Goal: Find specific fact: Find specific fact

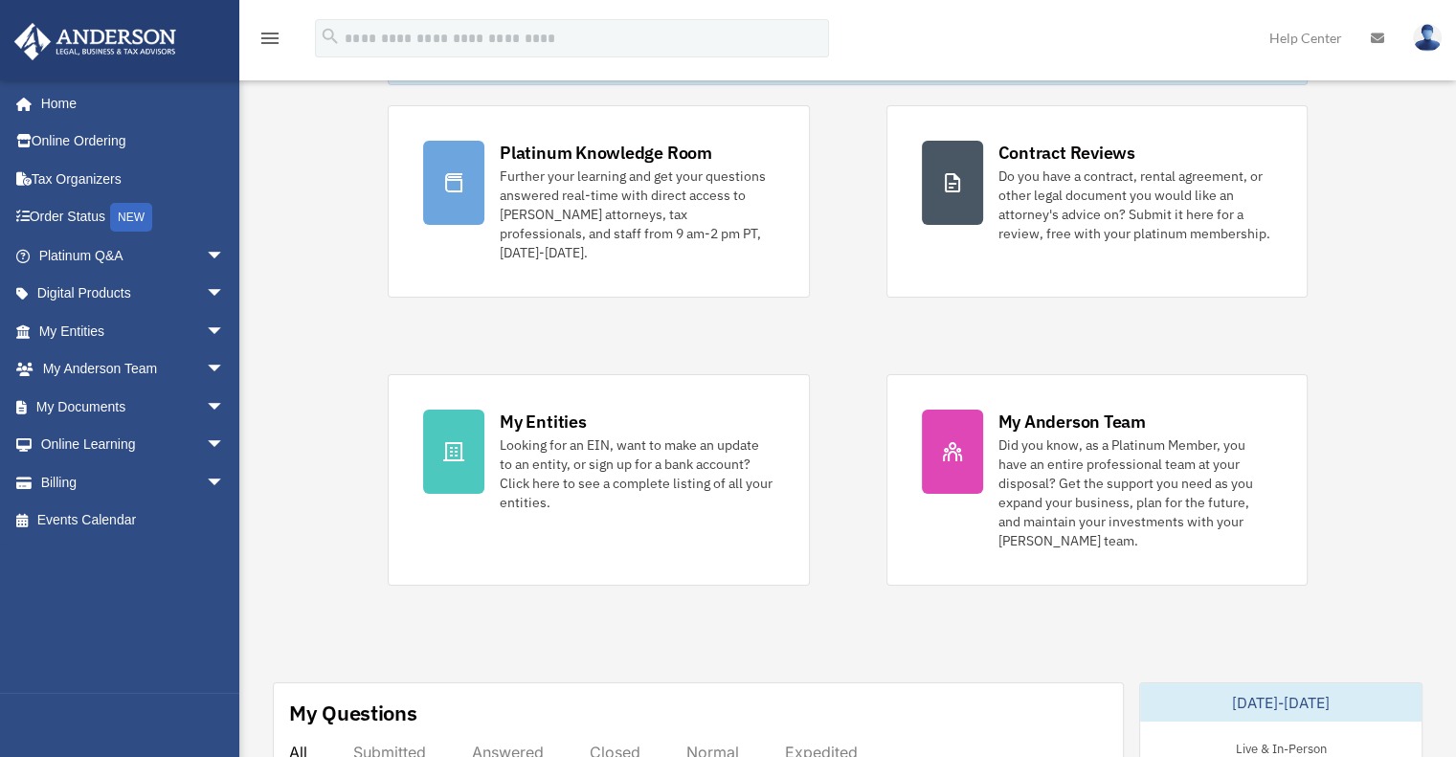
scroll to position [125, 0]
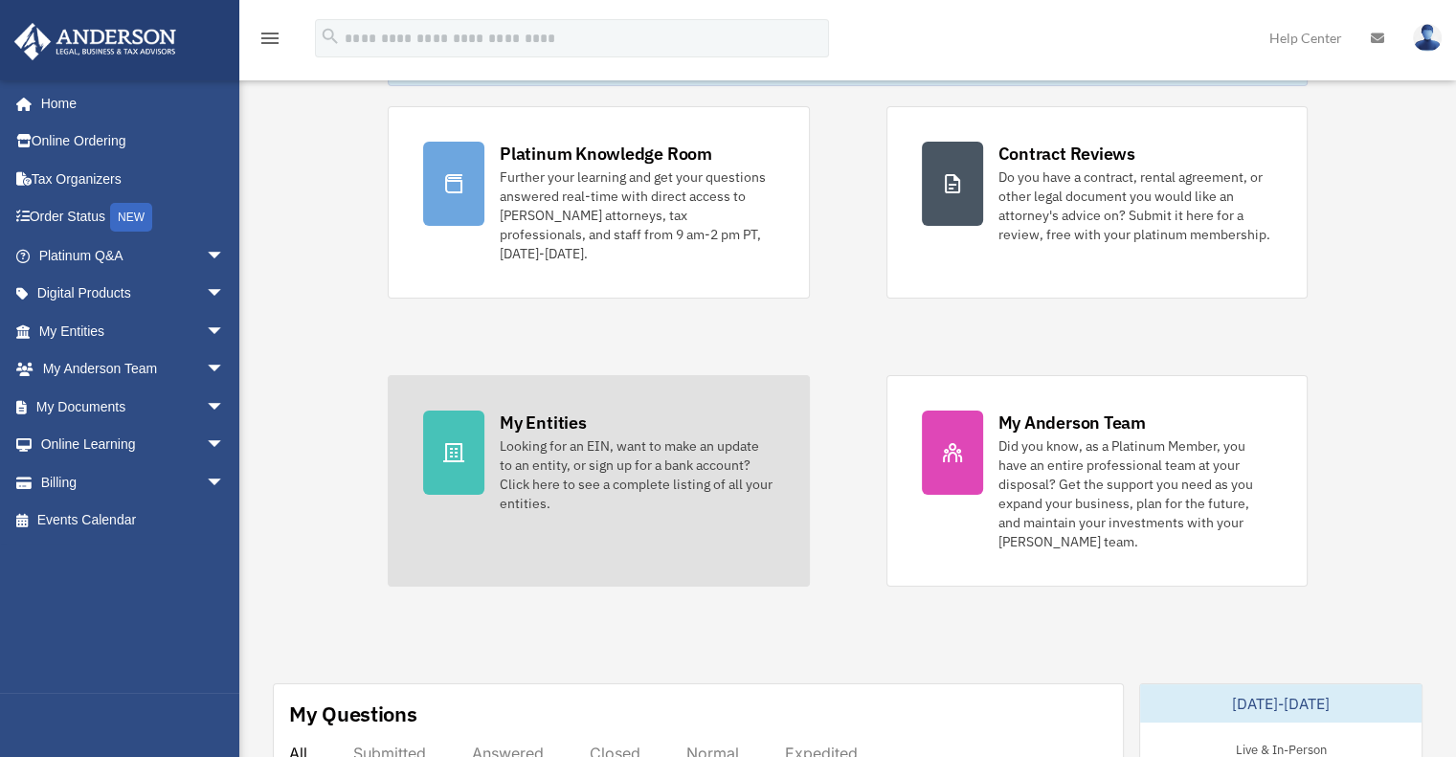
click at [585, 437] on div "Looking for an EIN, want to make an update to an entity, or sign up for a bank …" at bounding box center [637, 475] width 274 height 77
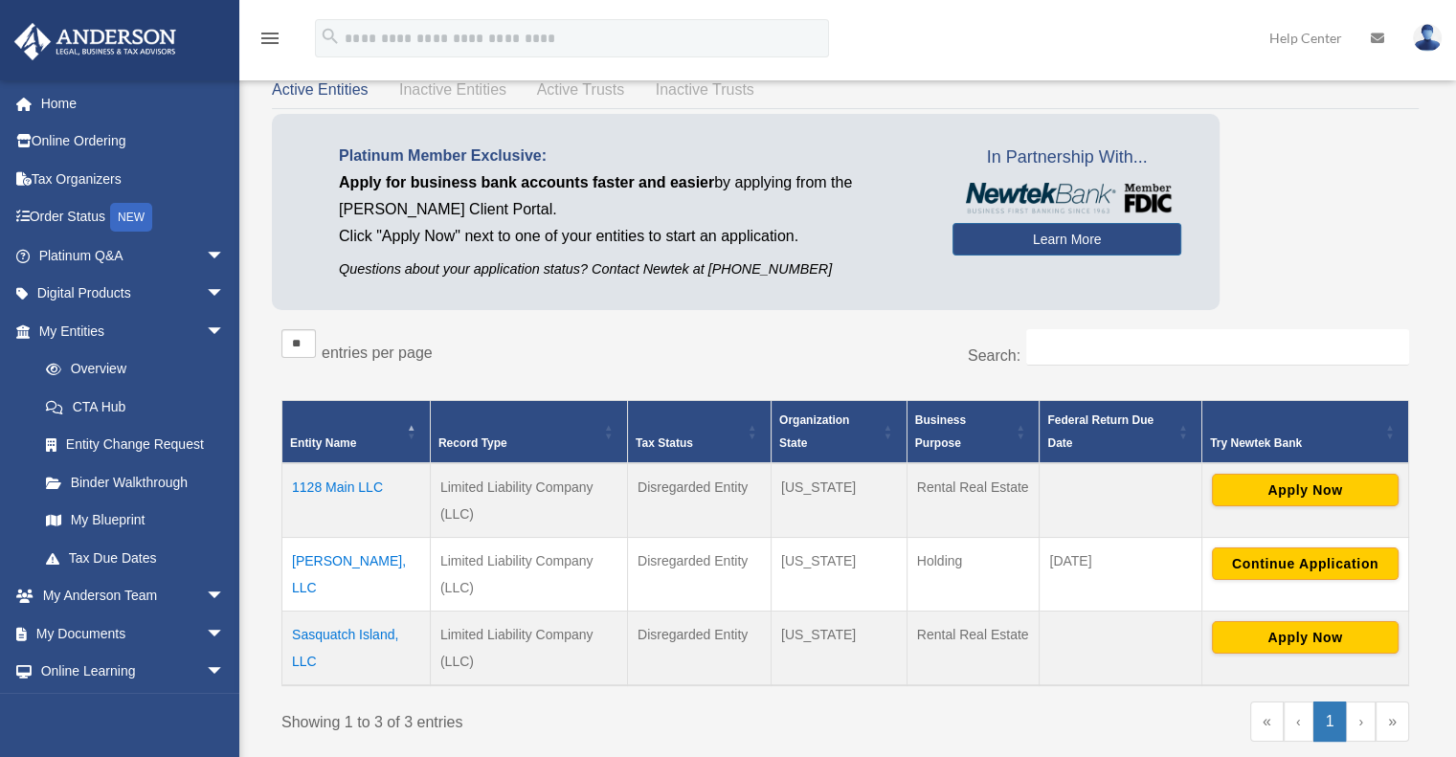
scroll to position [96, 0]
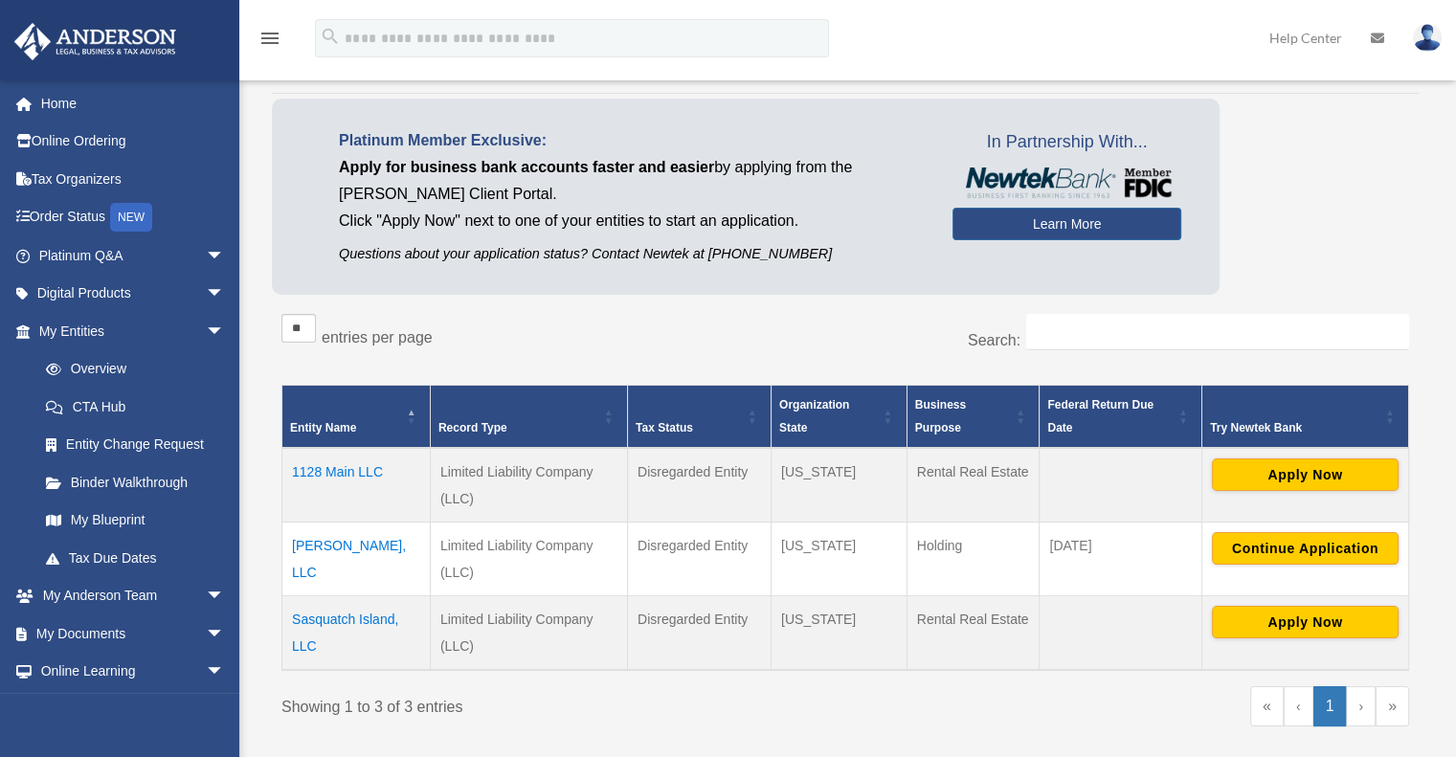
click at [324, 473] on td "1128 Main LLC" at bounding box center [356, 485] width 148 height 75
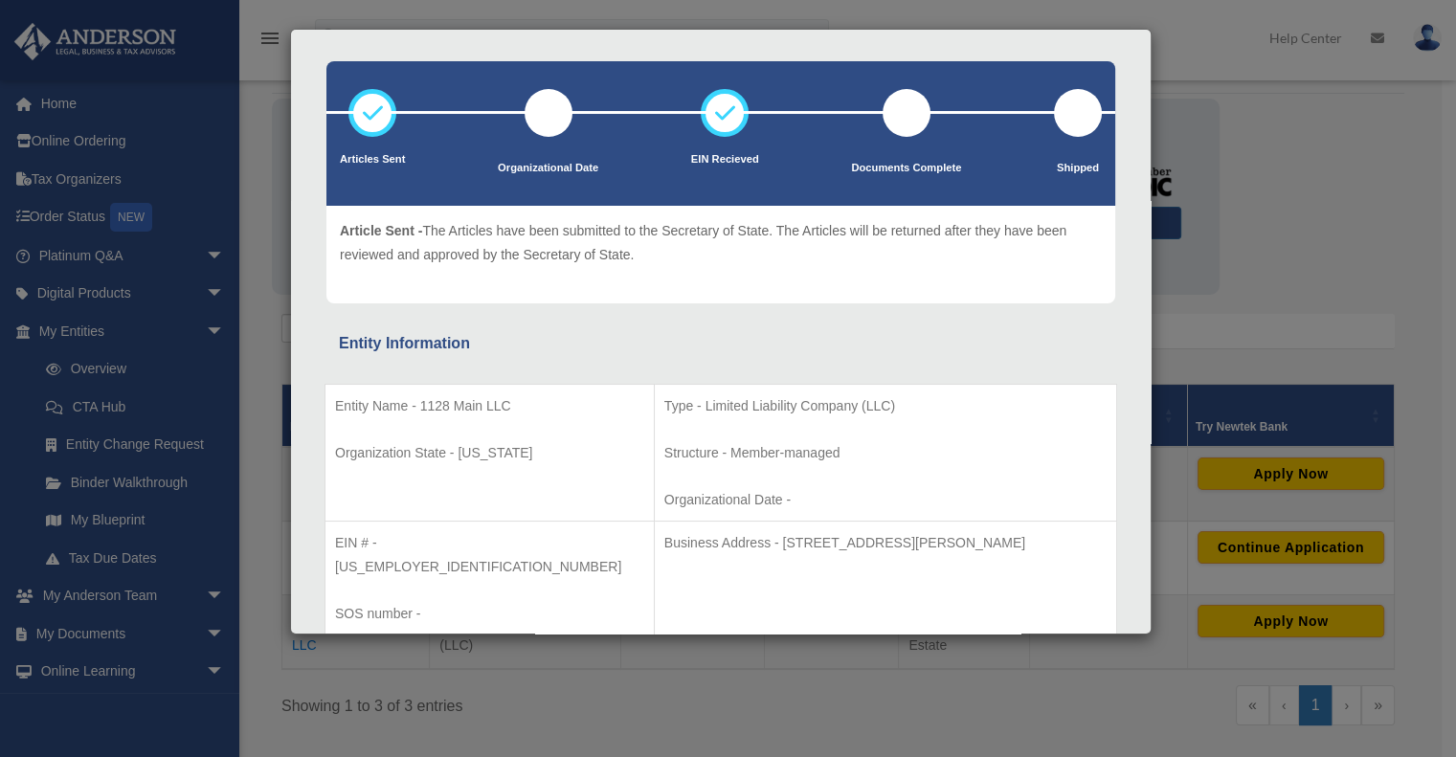
scroll to position [72, 0]
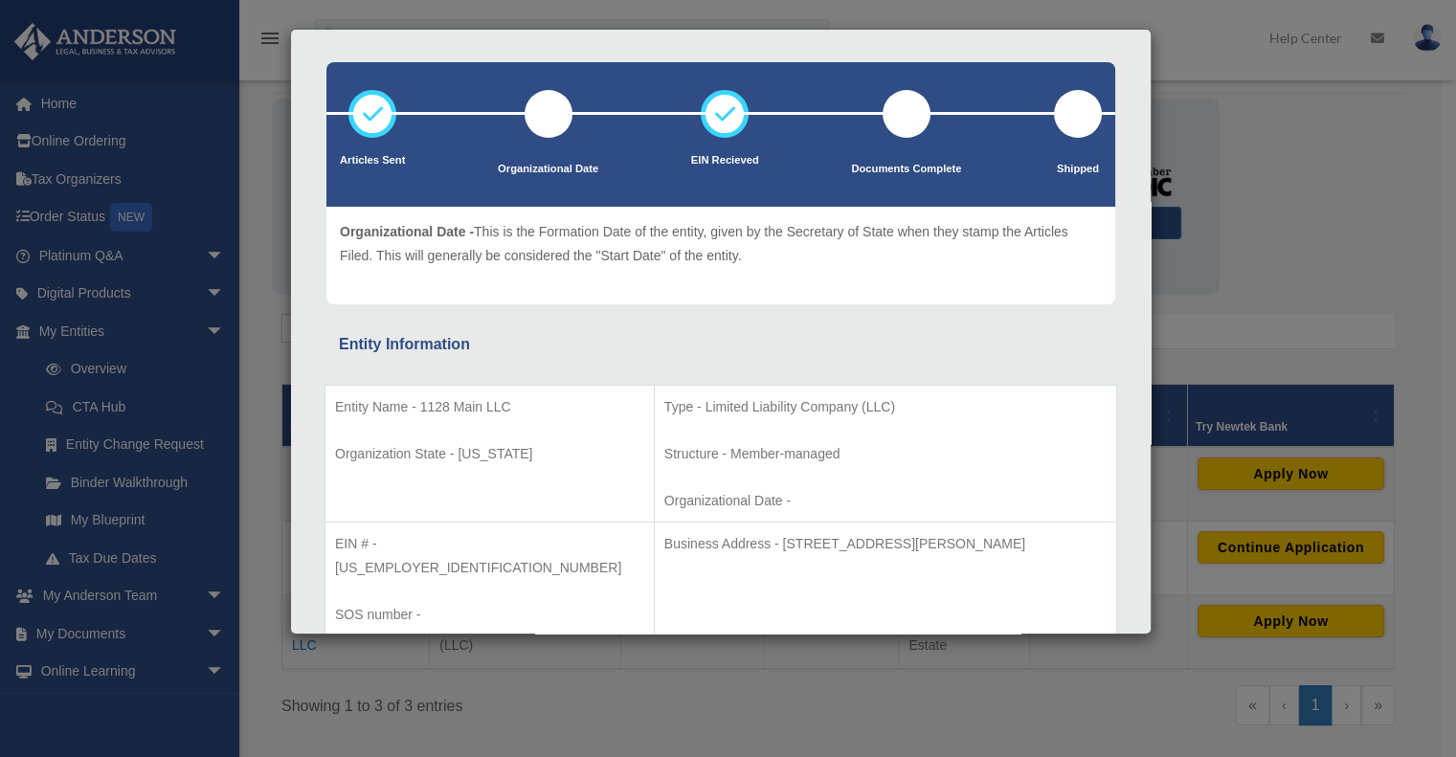
click at [530, 114] on div at bounding box center [549, 114] width 48 height 48
click at [678, 234] on p "Organizational Date - This is the Formation Date of the entity, given by the Se…" at bounding box center [721, 243] width 762 height 47
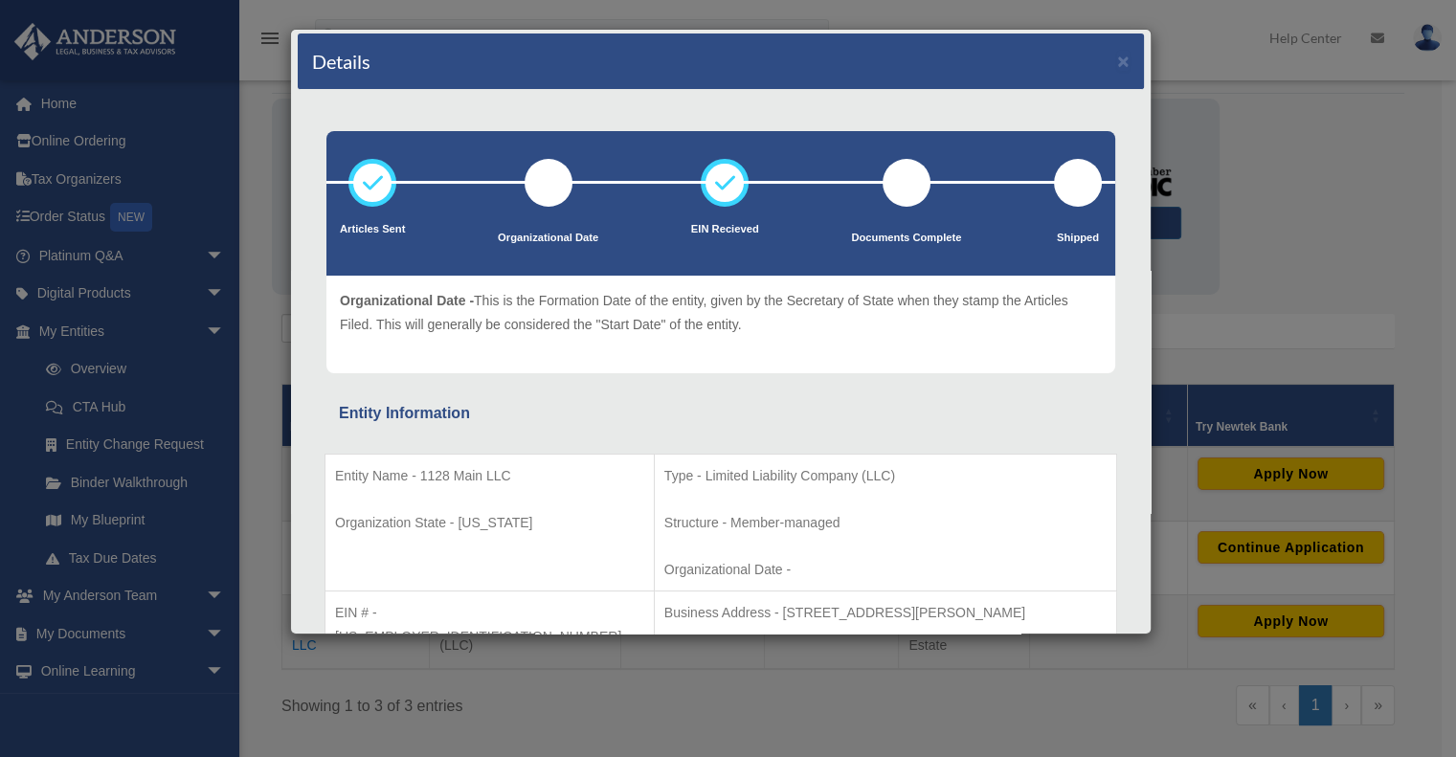
scroll to position [0, 0]
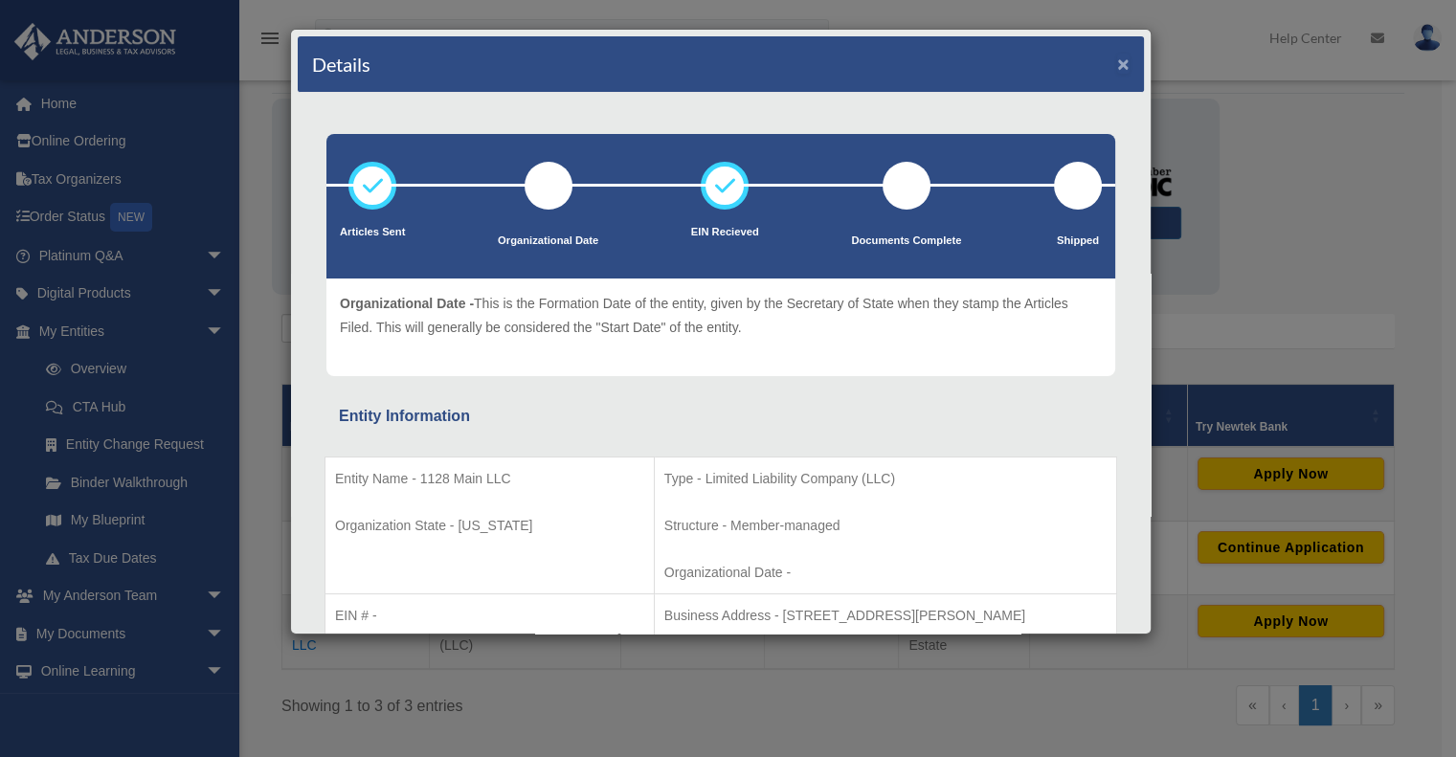
click at [1117, 66] on button "×" at bounding box center [1123, 64] width 12 height 20
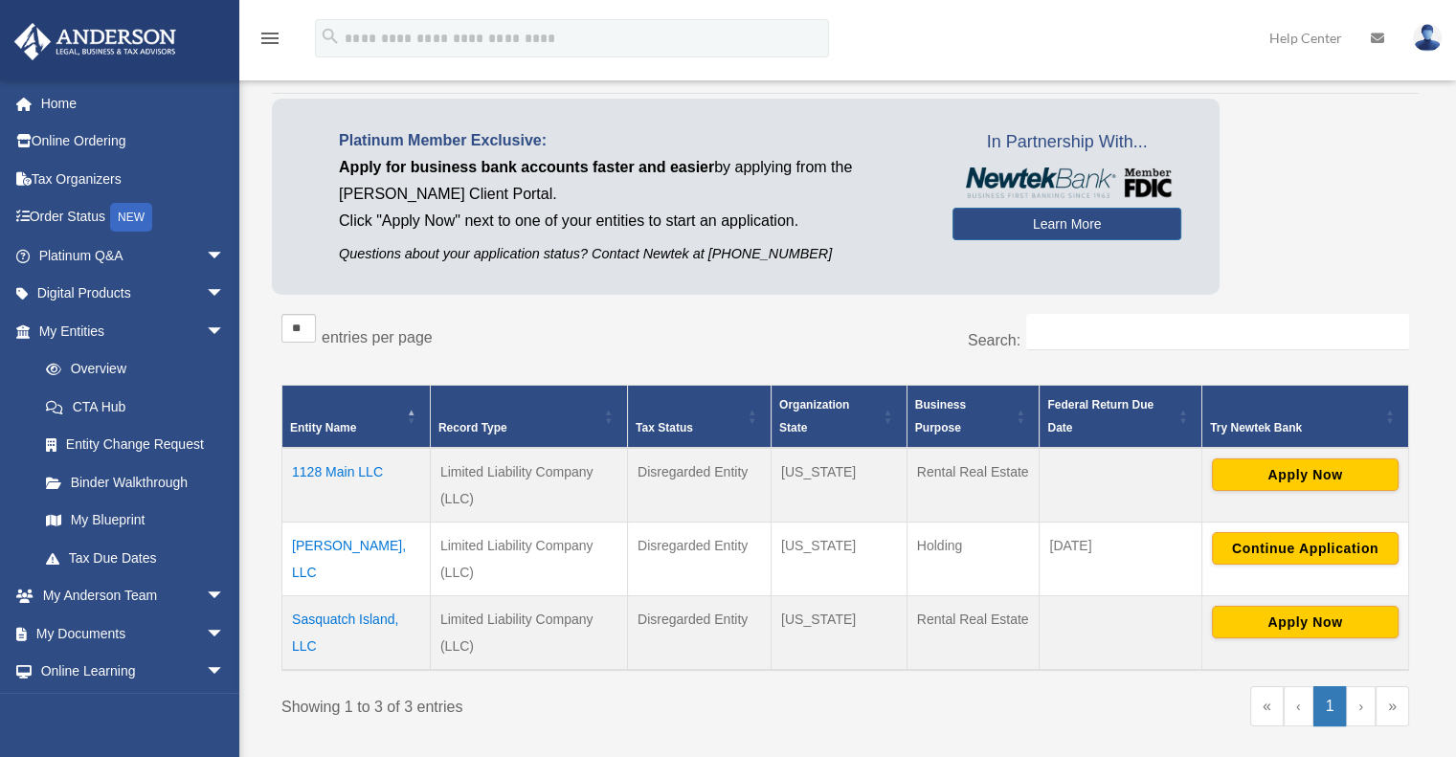
click at [755, 317] on div "** ** ** *** entries per page" at bounding box center [557, 338] width 550 height 48
click at [327, 470] on td "1128 Main LLC" at bounding box center [356, 485] width 148 height 75
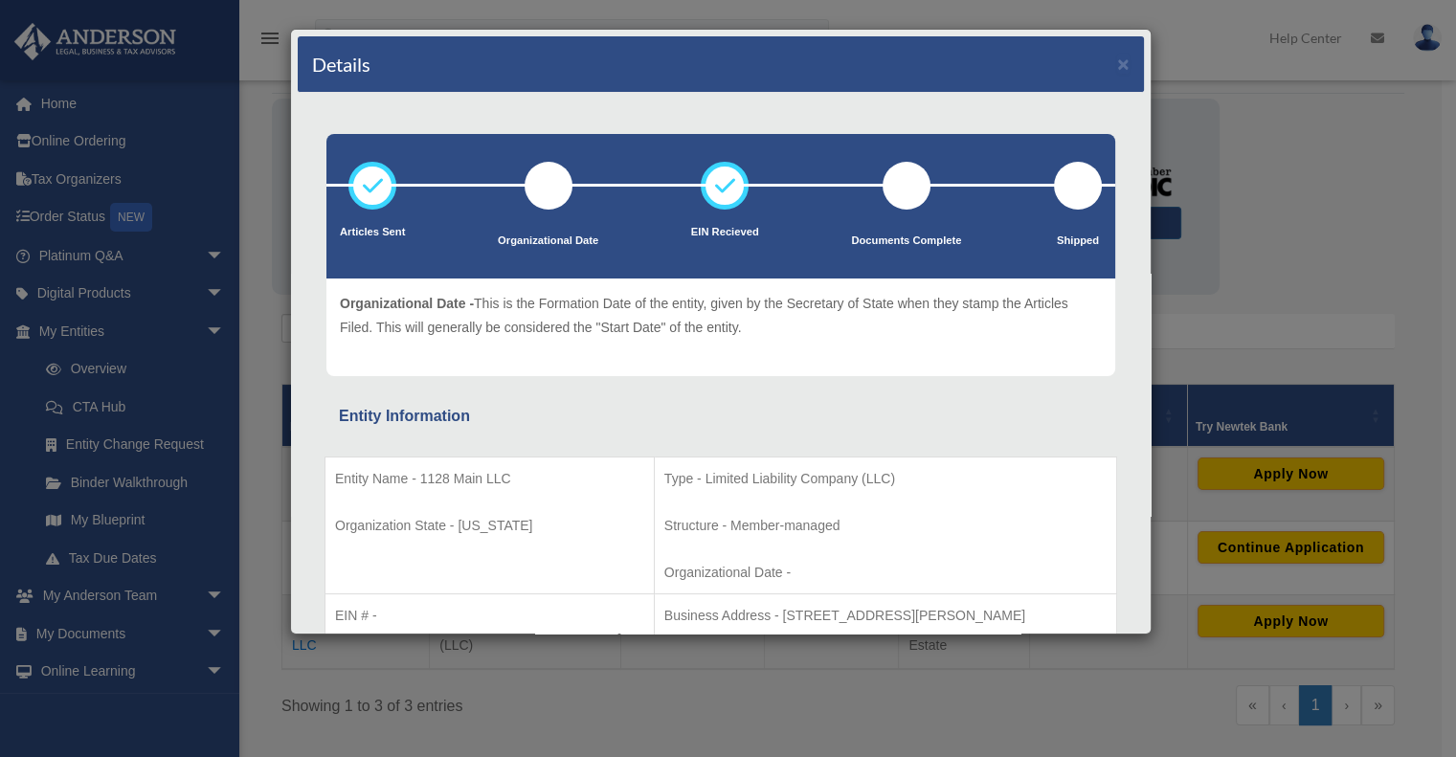
click at [550, 198] on div at bounding box center [549, 186] width 48 height 48
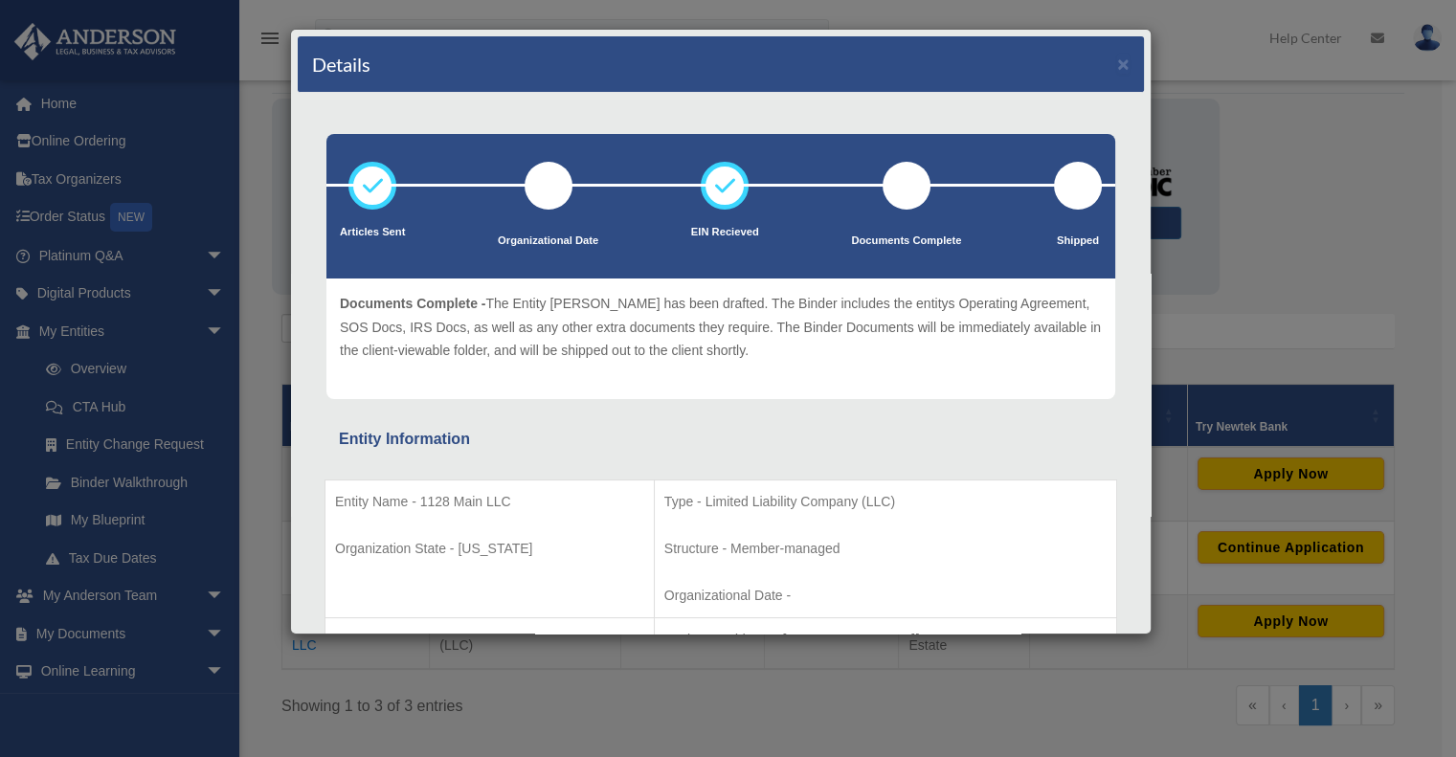
click at [892, 182] on div at bounding box center [907, 186] width 48 height 48
click at [1077, 192] on div at bounding box center [1078, 186] width 48 height 48
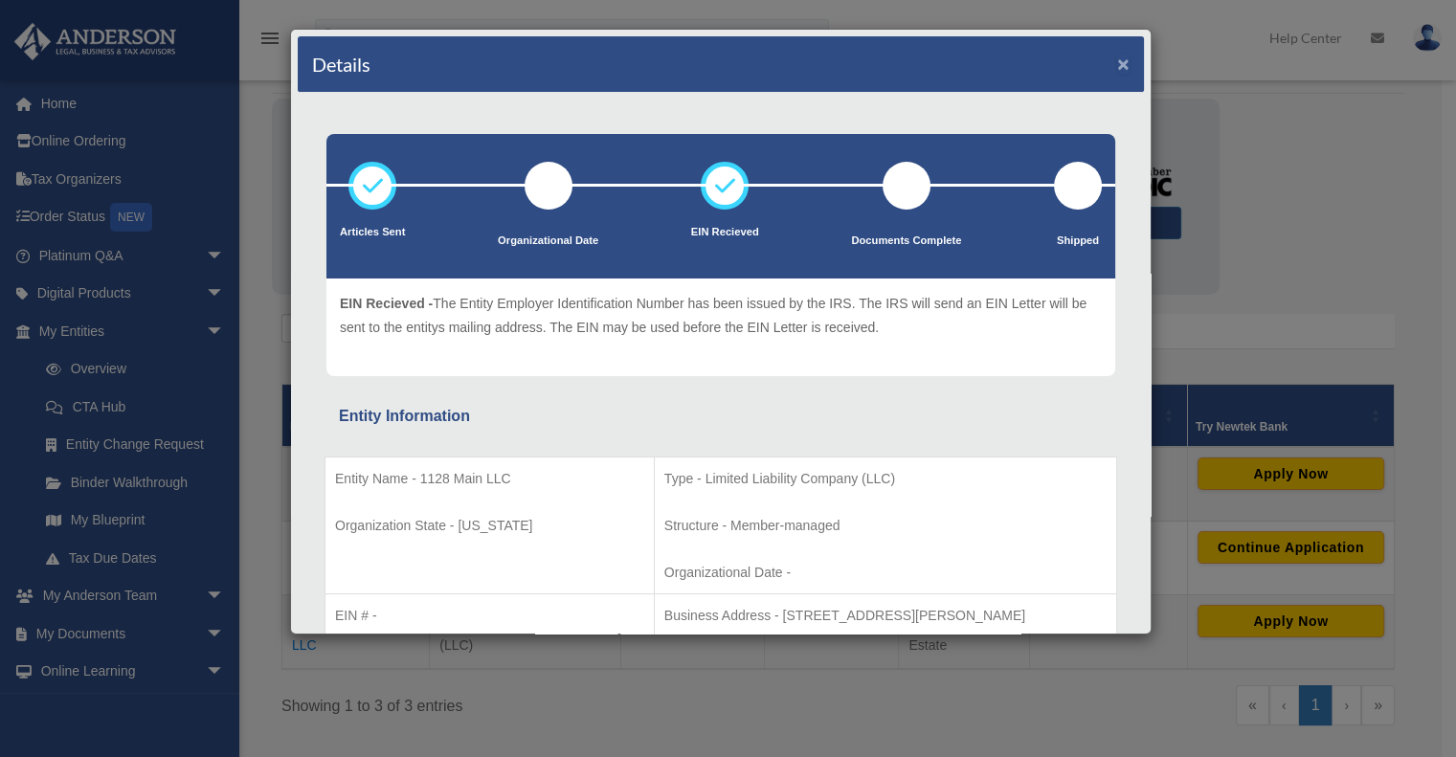
click at [1117, 59] on button "×" at bounding box center [1123, 64] width 12 height 20
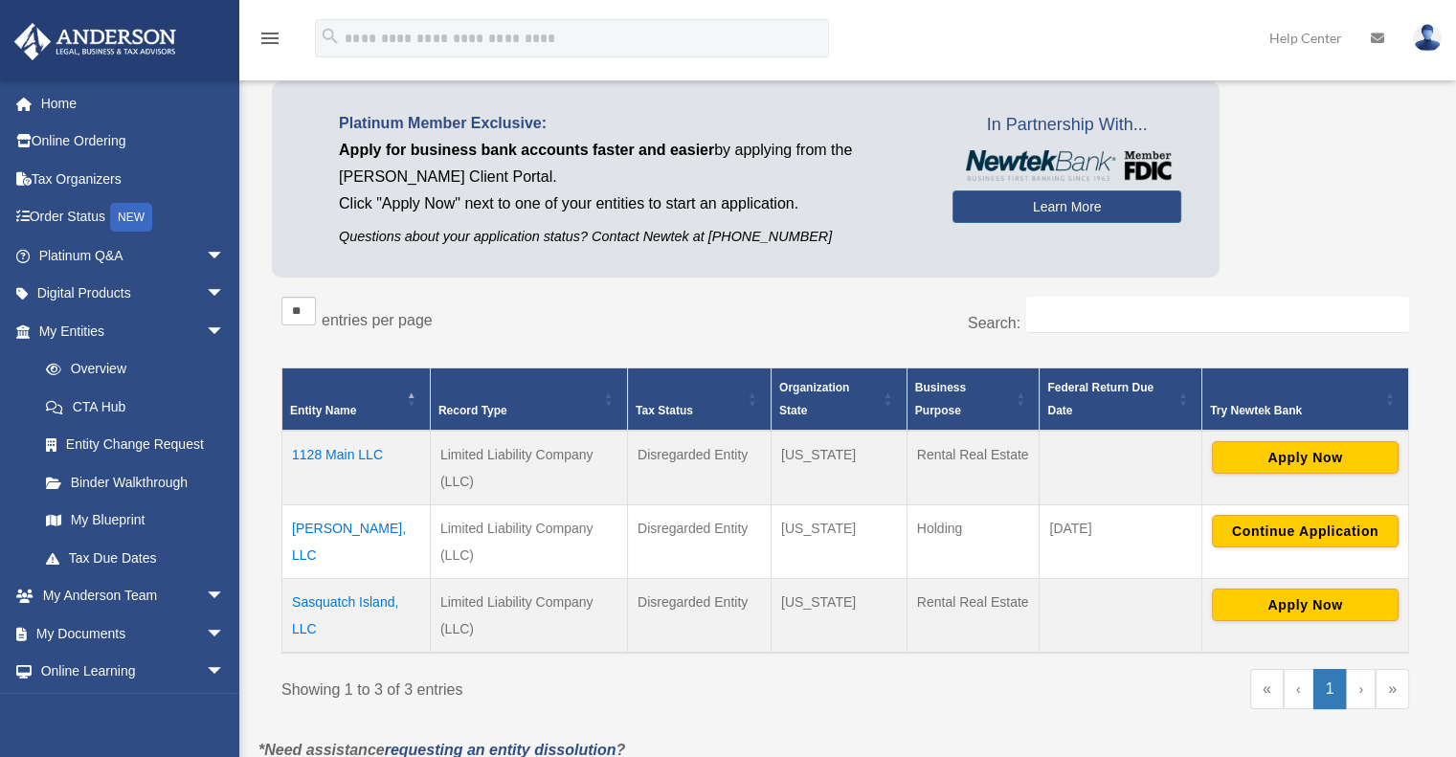
scroll to position [112, 0]
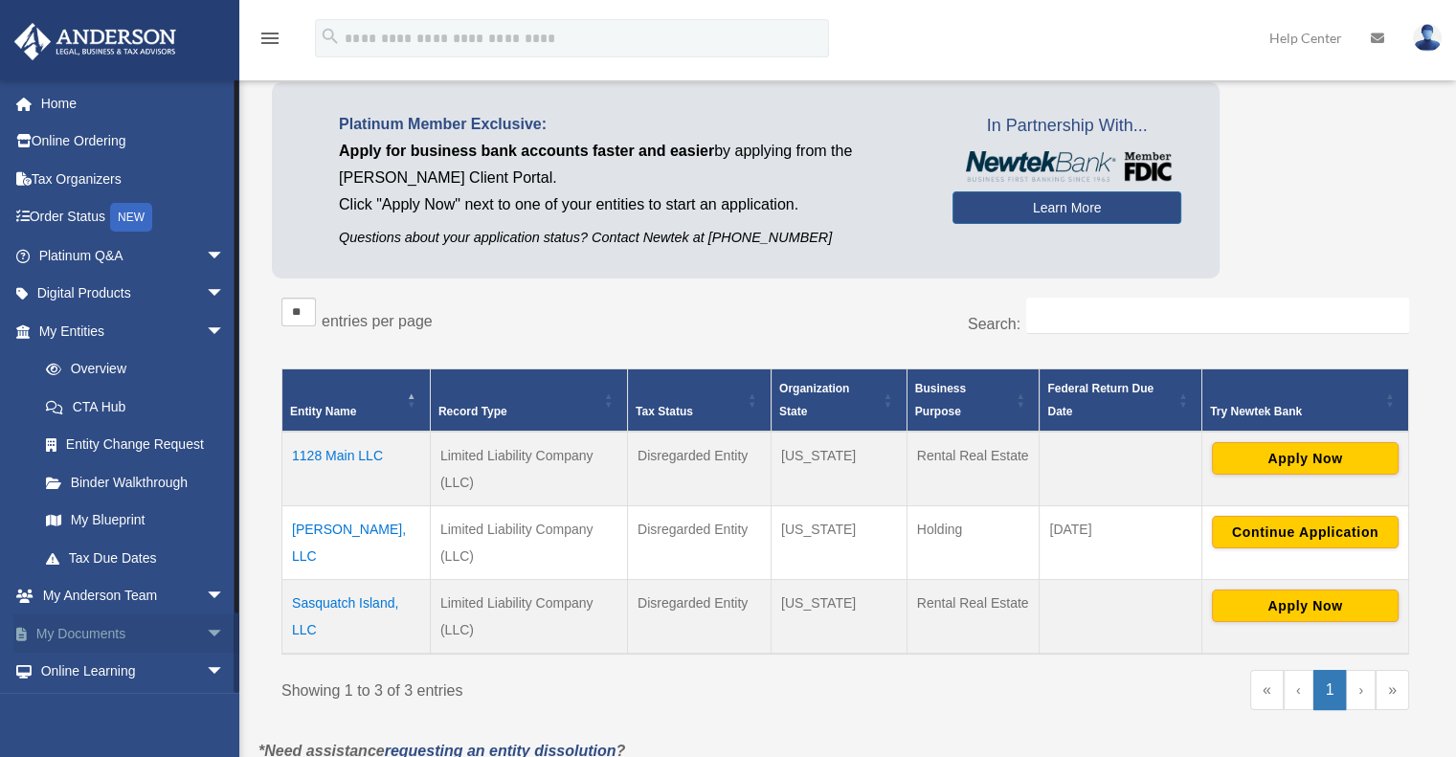
click at [164, 633] on link "My Documents arrow_drop_down" at bounding box center [133, 634] width 240 height 38
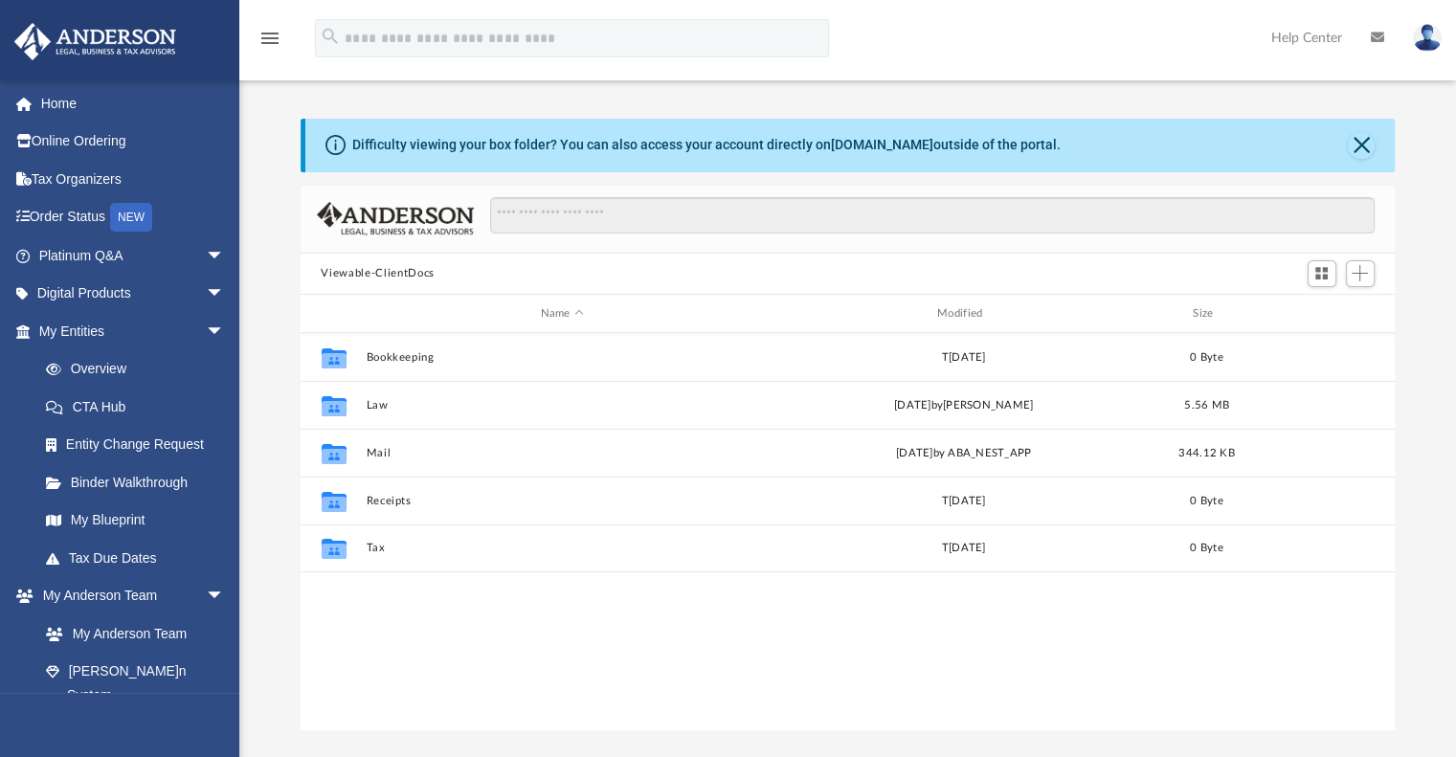
scroll to position [420, 1080]
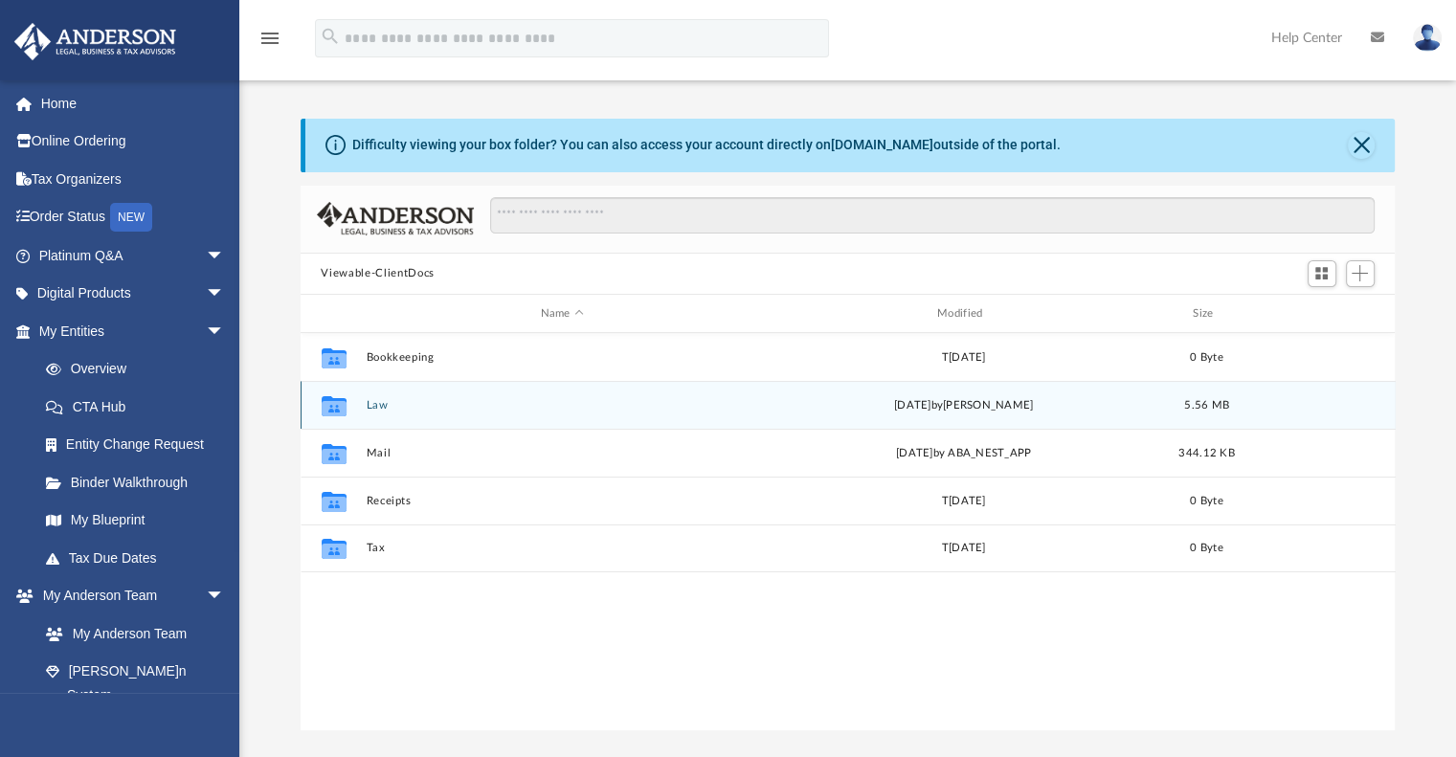
click at [359, 402] on div "Collaborated Folder Law today by Mya Ford 5.56 MB" at bounding box center [848, 405] width 1095 height 48
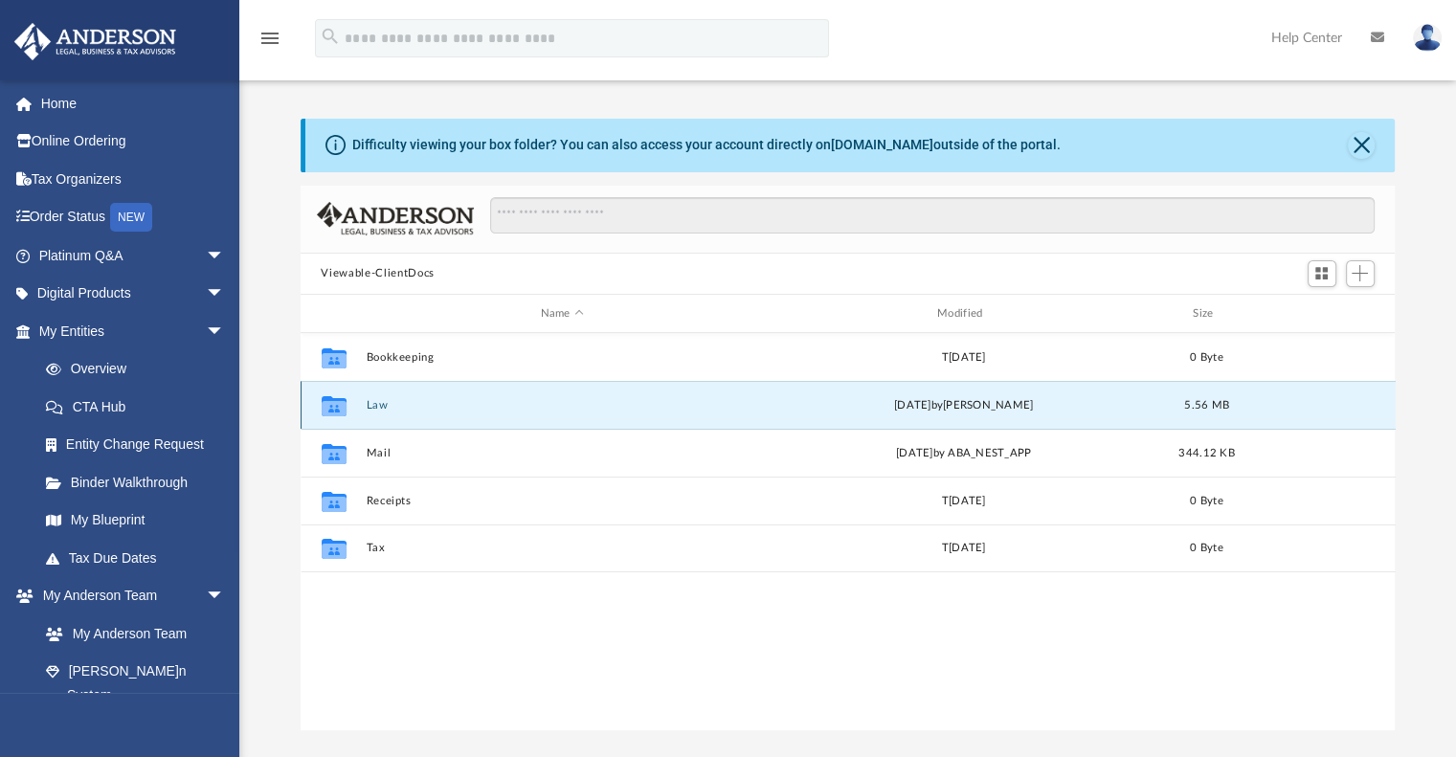
click at [385, 405] on button "Law" at bounding box center [562, 405] width 393 height 12
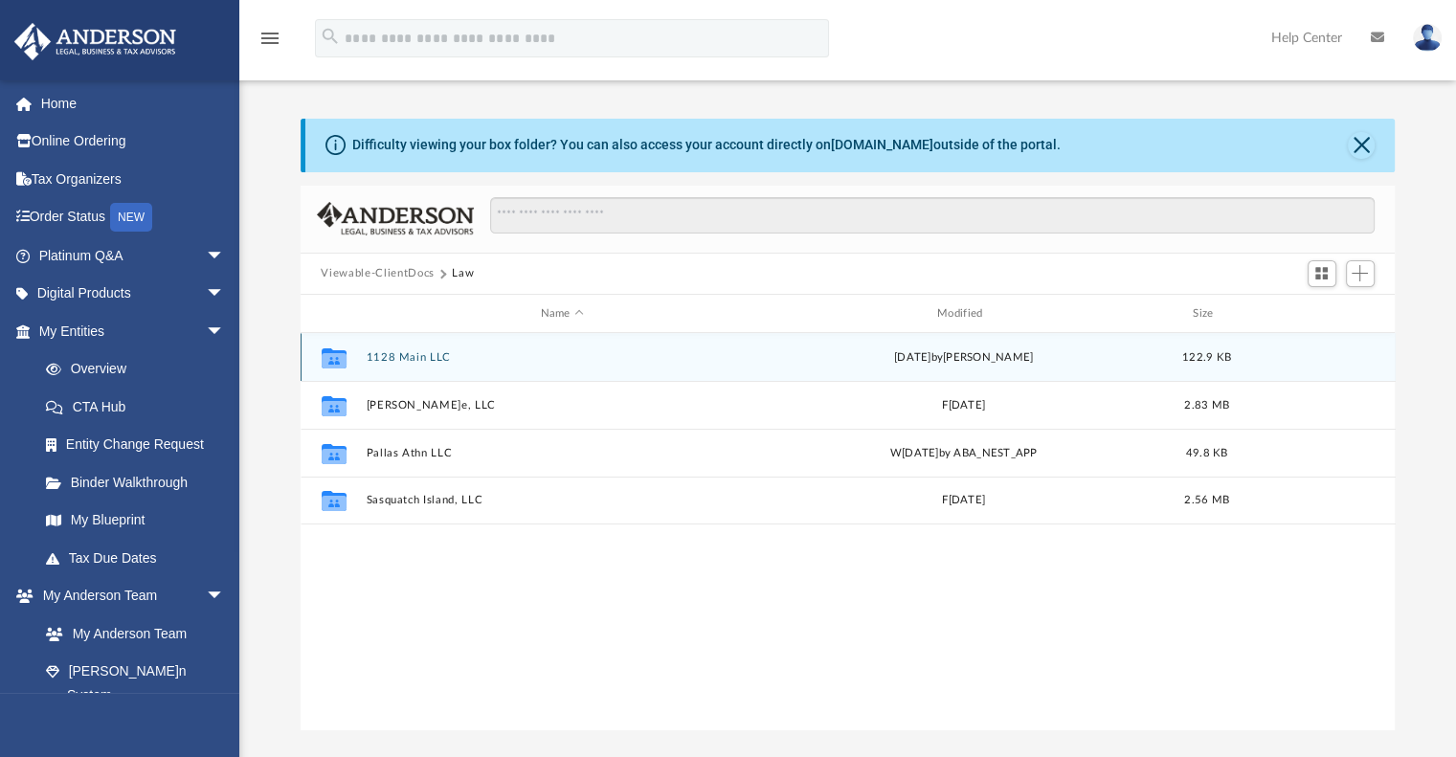
click at [430, 358] on button "1128 Main LLC" at bounding box center [562, 357] width 393 height 12
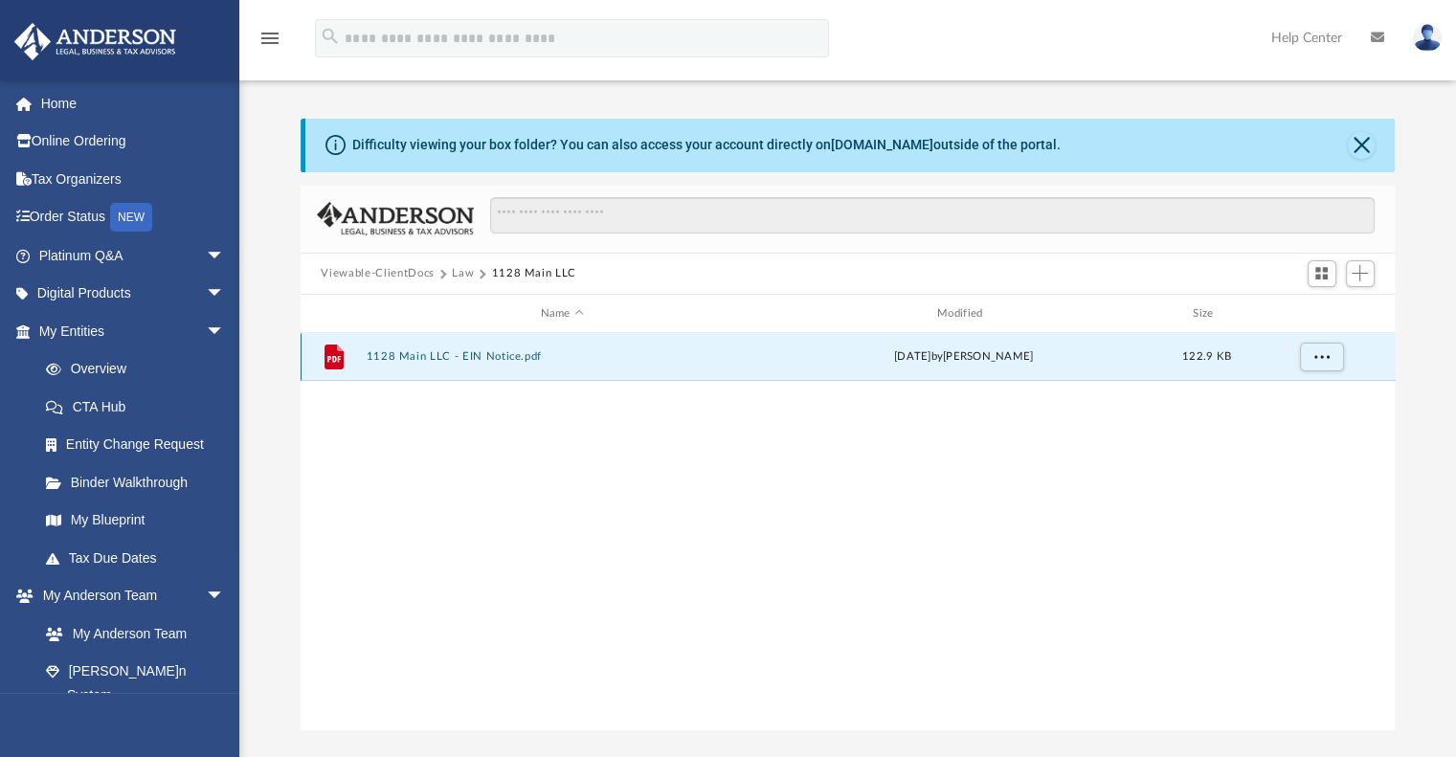
click at [430, 358] on button "1128 Main LLC - EIN Notice.pdf" at bounding box center [562, 357] width 393 height 12
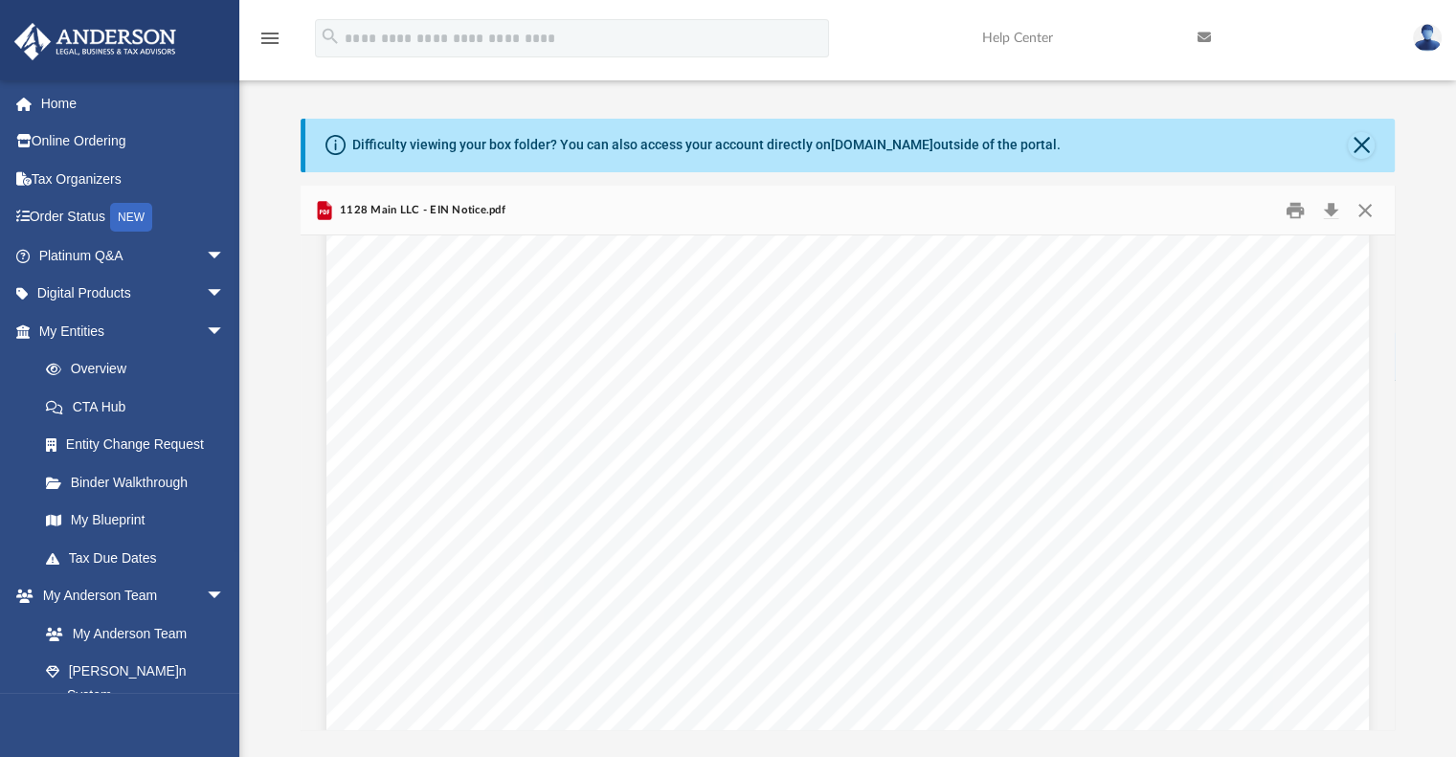
scroll to position [0, 0]
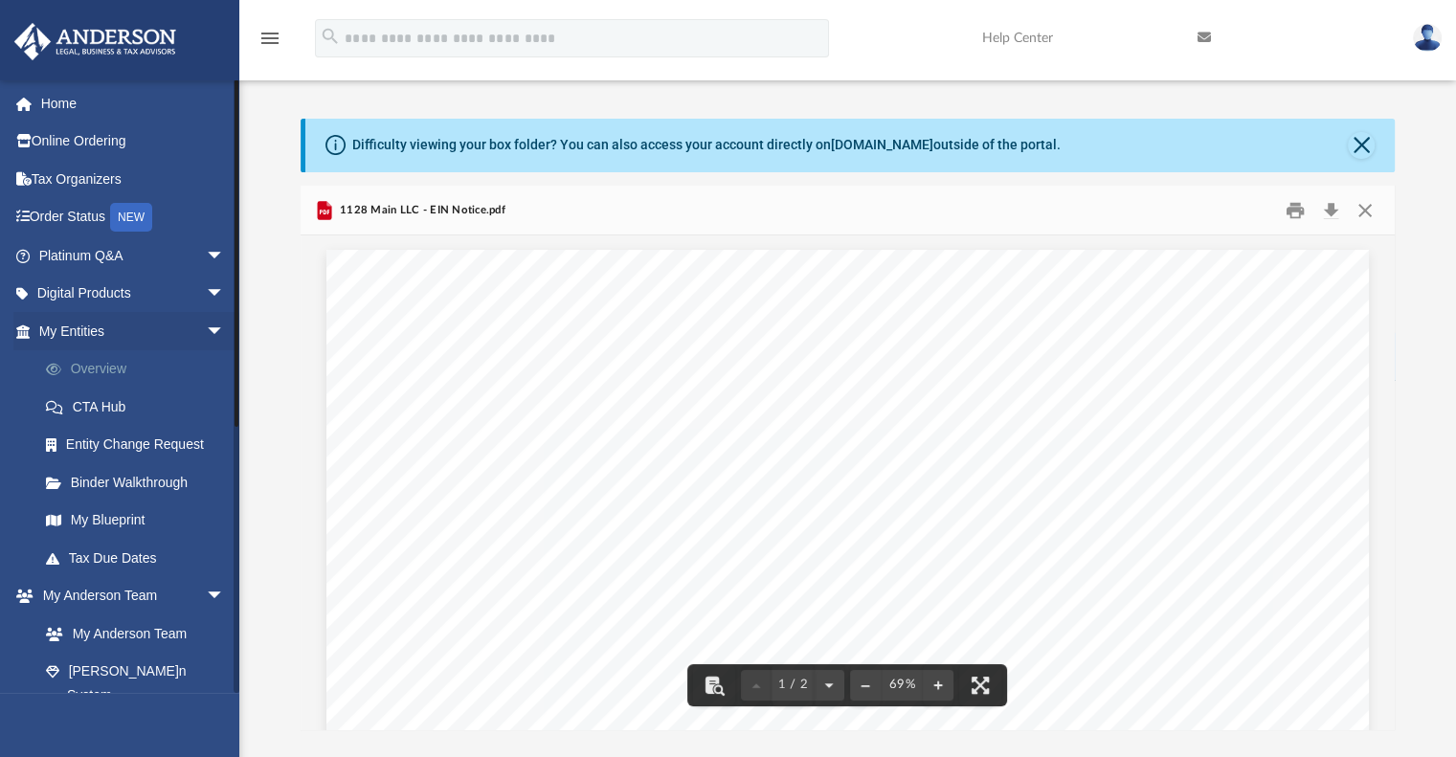
click at [119, 364] on link "Overview" at bounding box center [140, 369] width 227 height 38
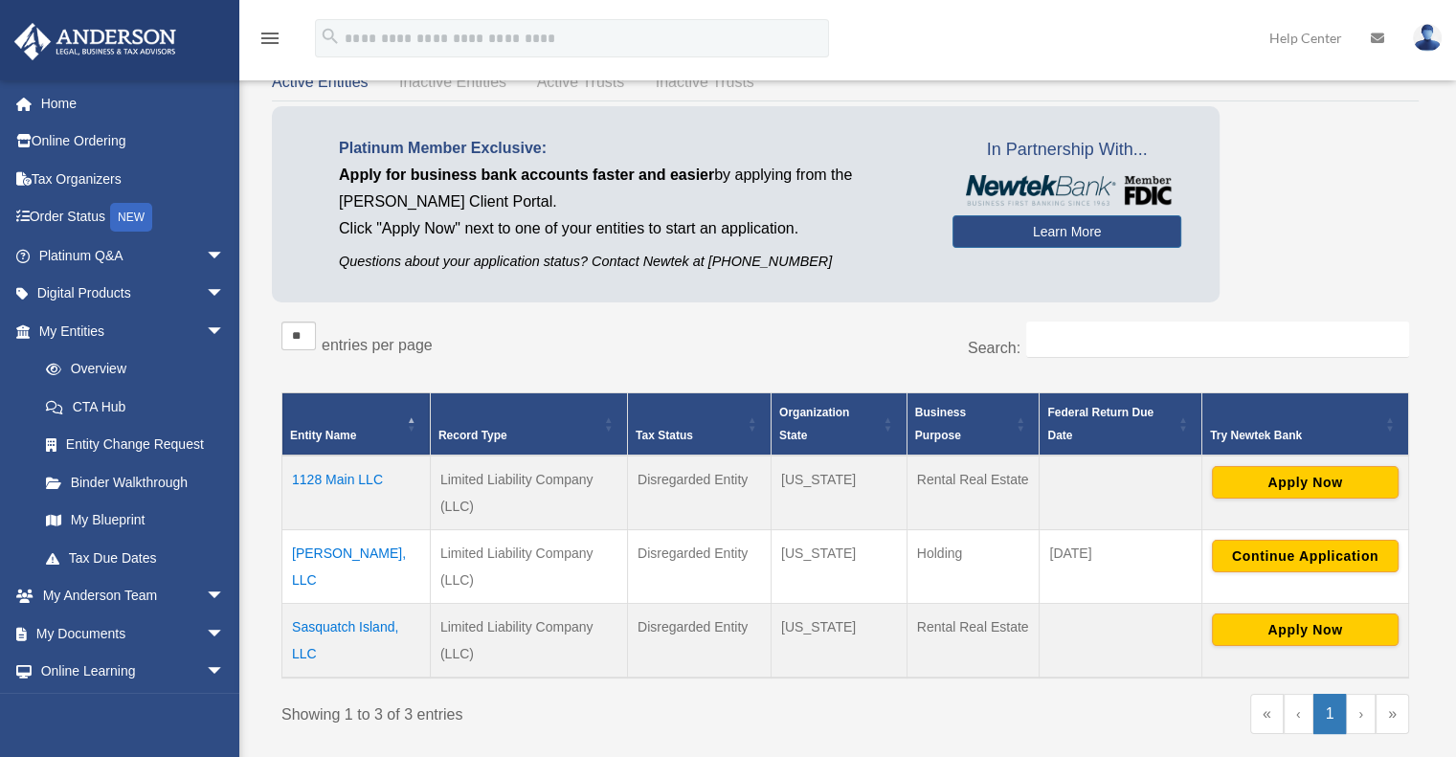
scroll to position [92, 0]
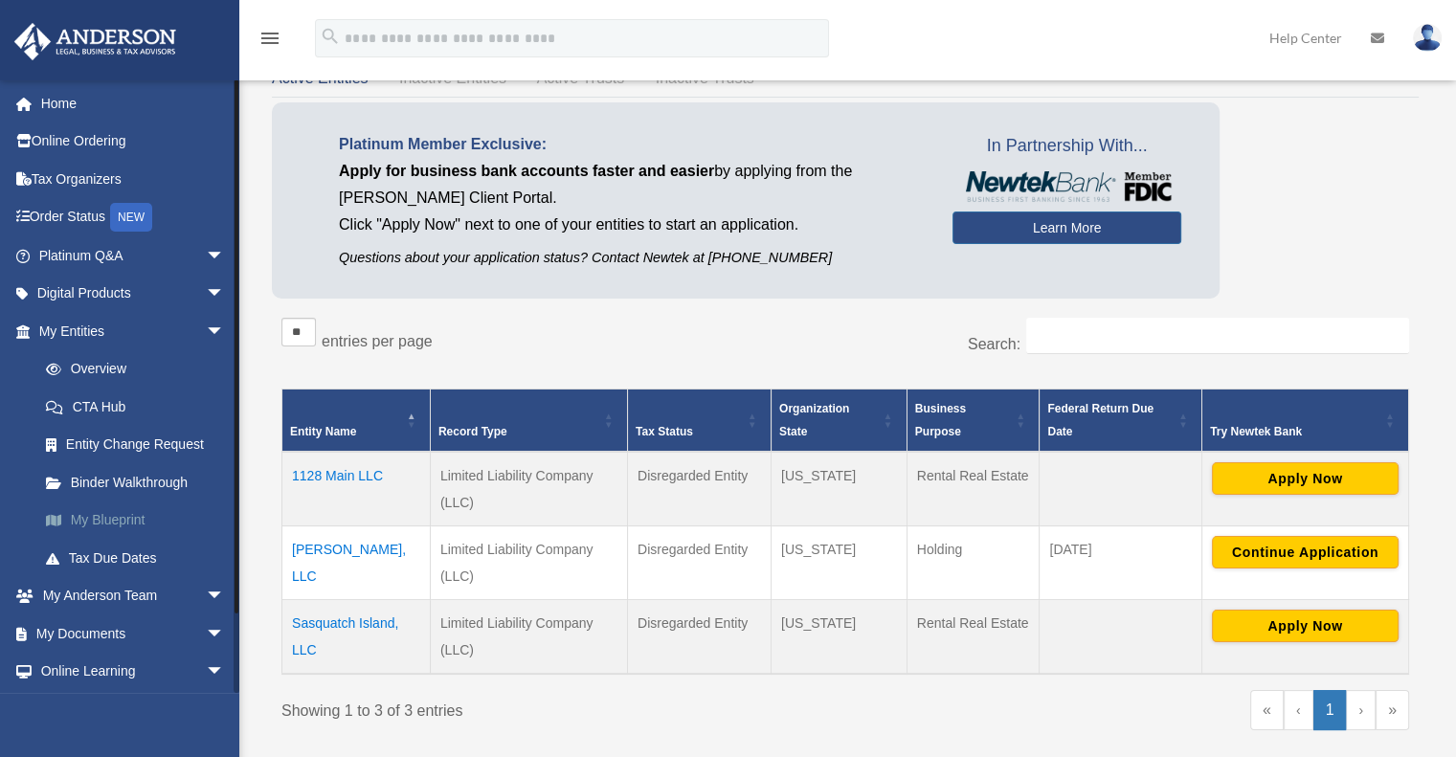
click at [133, 521] on link "My Blueprint" at bounding box center [140, 521] width 227 height 38
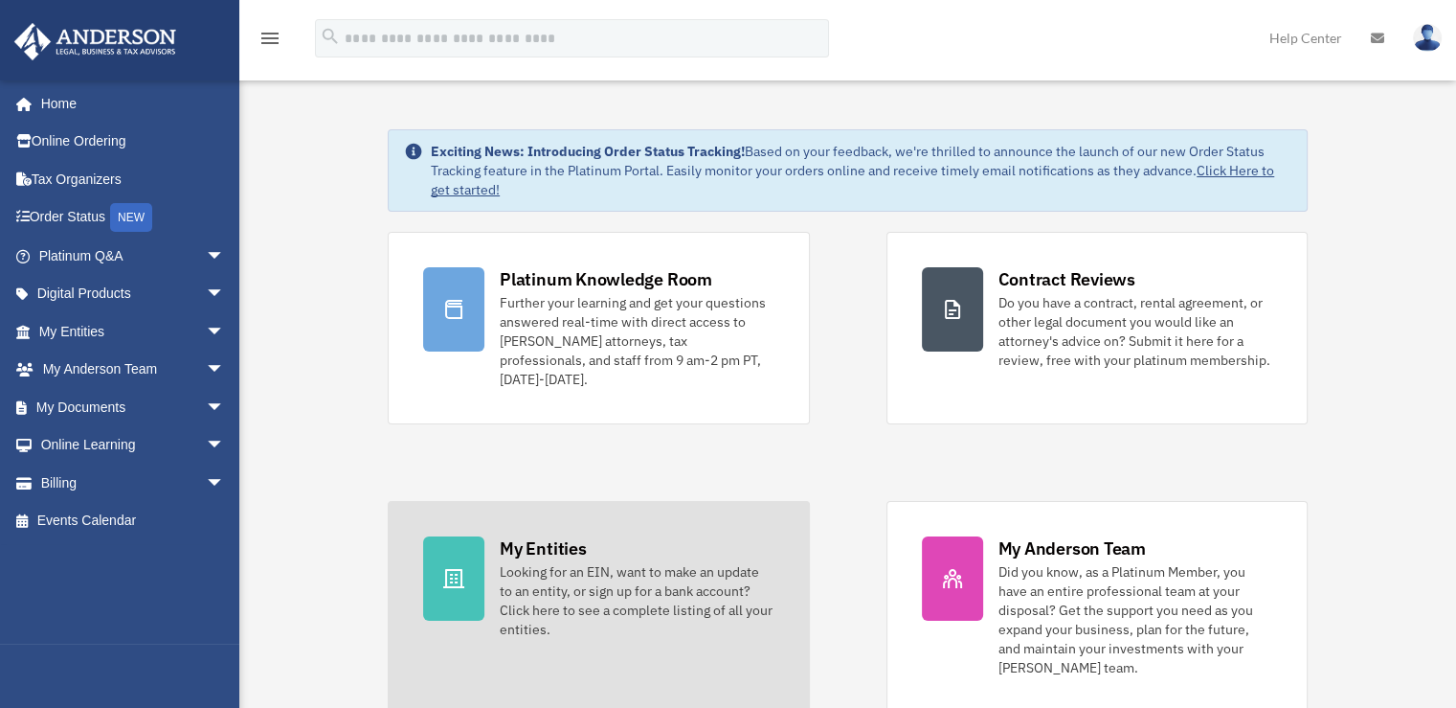
click at [543, 562] on div "Looking for an EIN, want to make an update to an entity, or sign up for a bank …" at bounding box center [637, 600] width 274 height 77
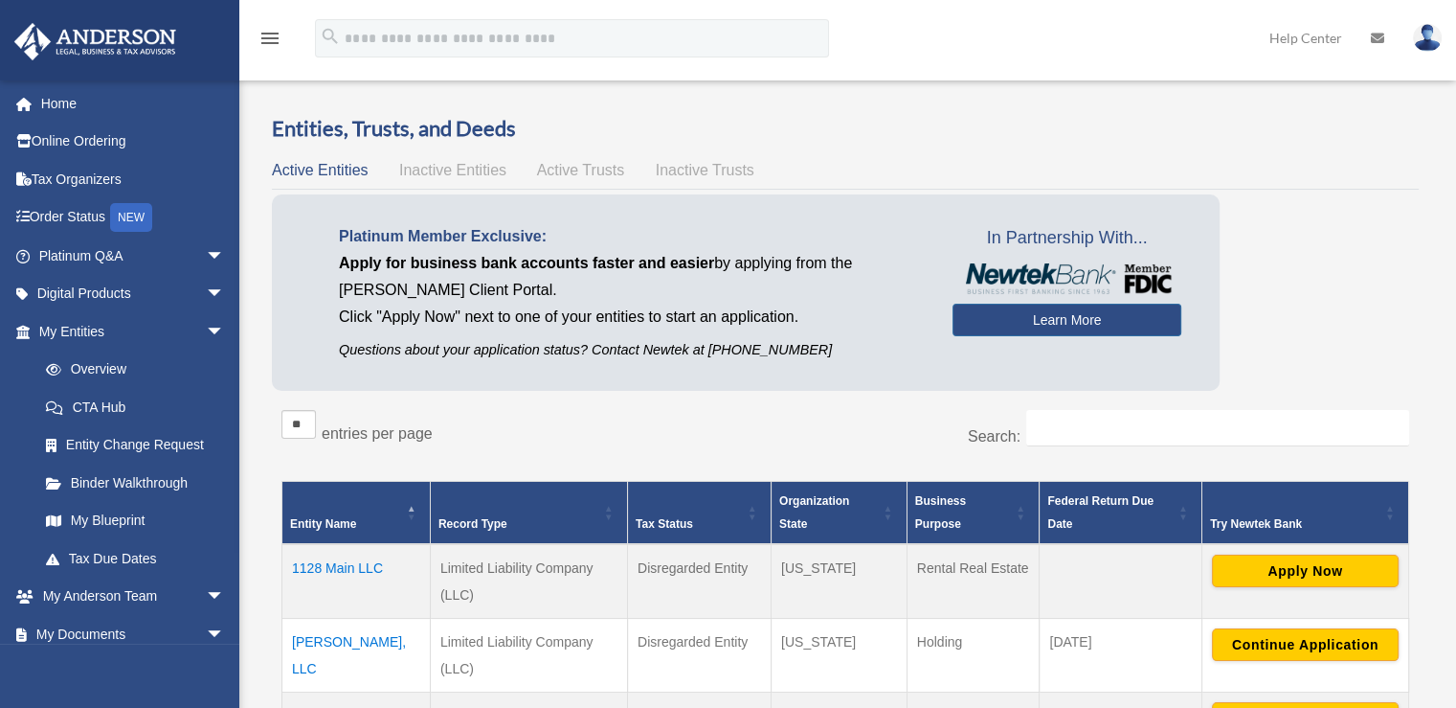
click at [334, 635] on td "[PERSON_NAME], LLC" at bounding box center [356, 655] width 148 height 74
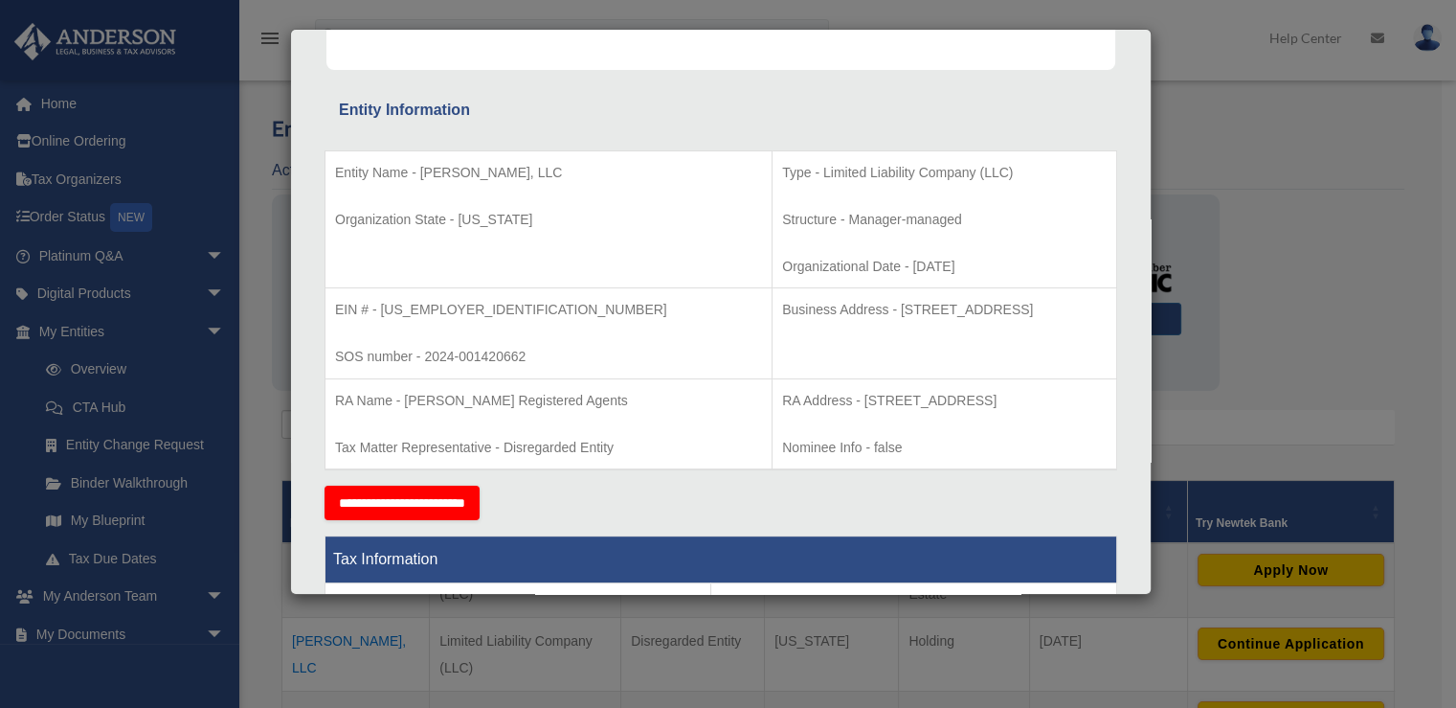
scroll to position [301, 0]
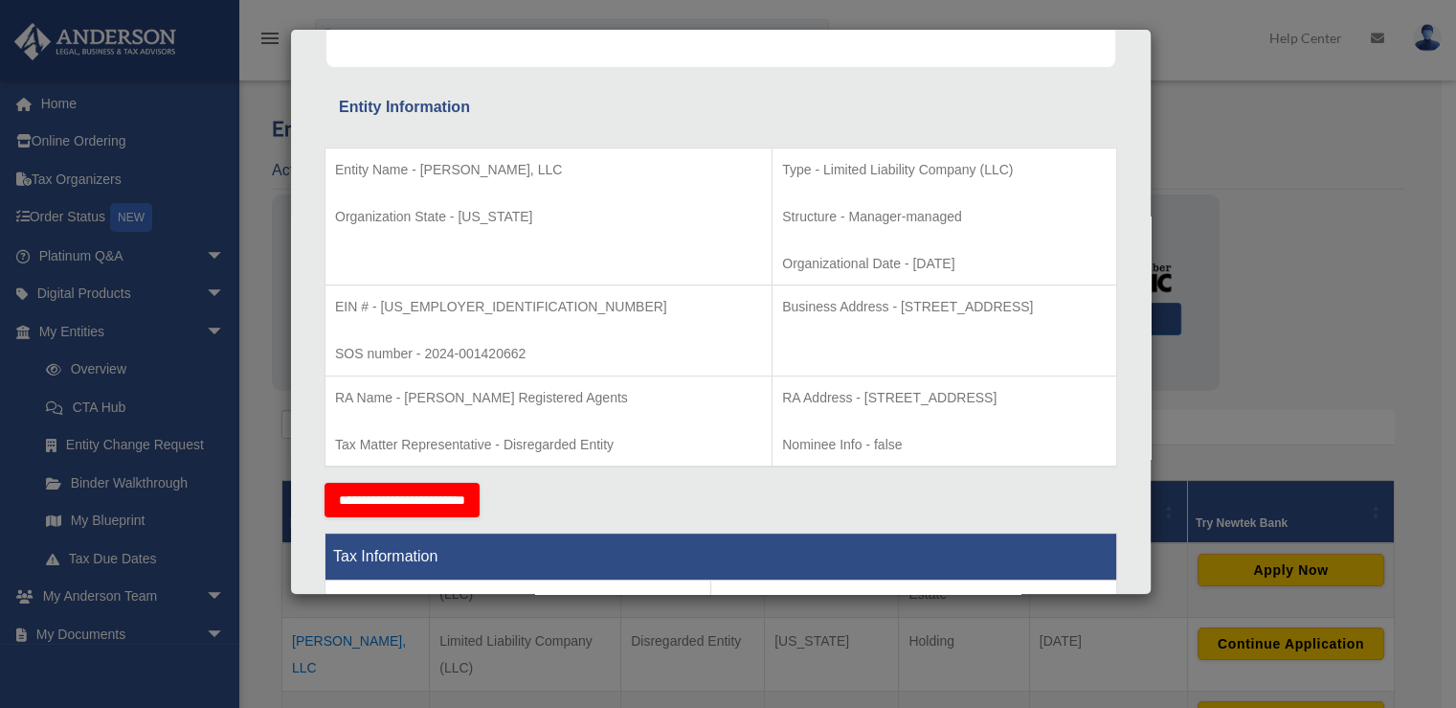
click at [452, 302] on p "EIN # - [US_EMPLOYER_IDENTIFICATION_NUMBER]" at bounding box center [548, 307] width 427 height 24
drag, startPoint x: 467, startPoint y: 302, endPoint x: 380, endPoint y: 303, distance: 87.1
click at [380, 303] on p "EIN # - [US_EMPLOYER_IDENTIFICATION_NUMBER]" at bounding box center [548, 307] width 427 height 24
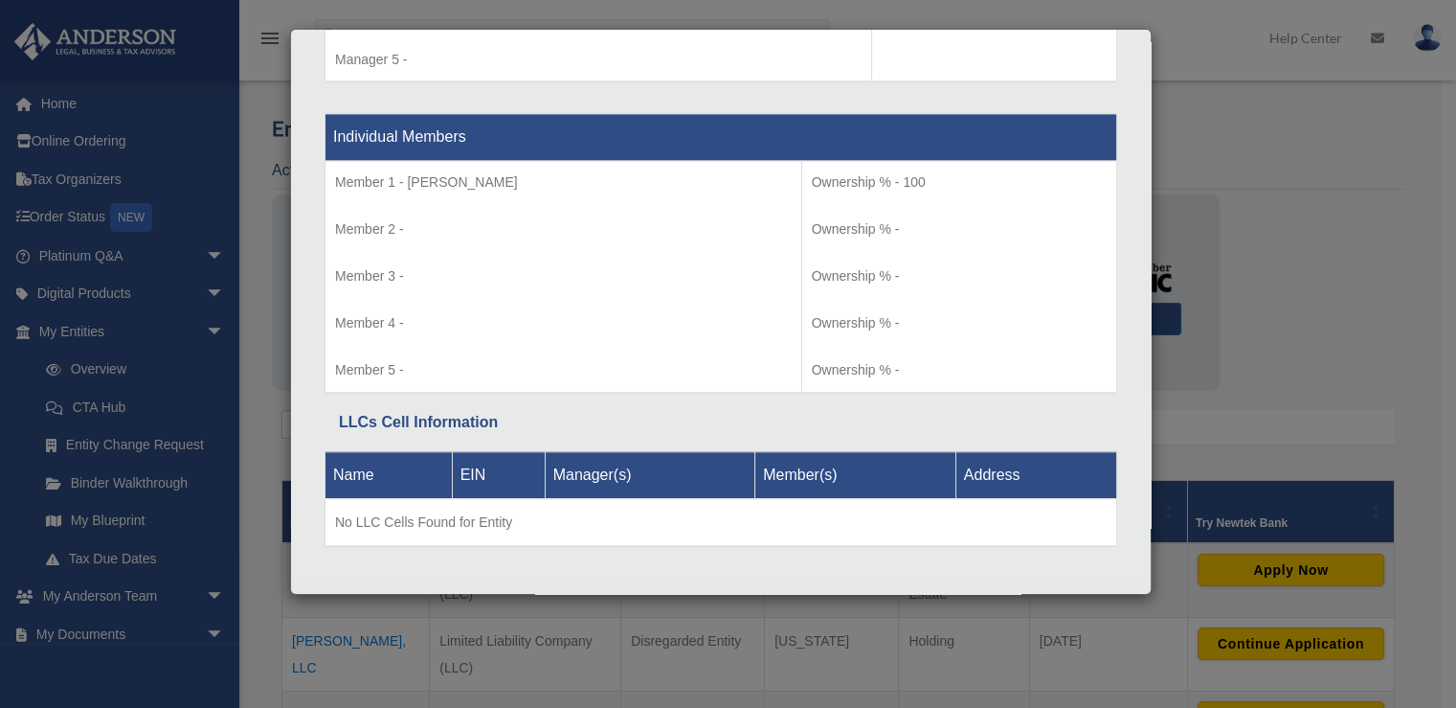
scroll to position [1951, 0]
